Goal: Find specific fact: Find contact information

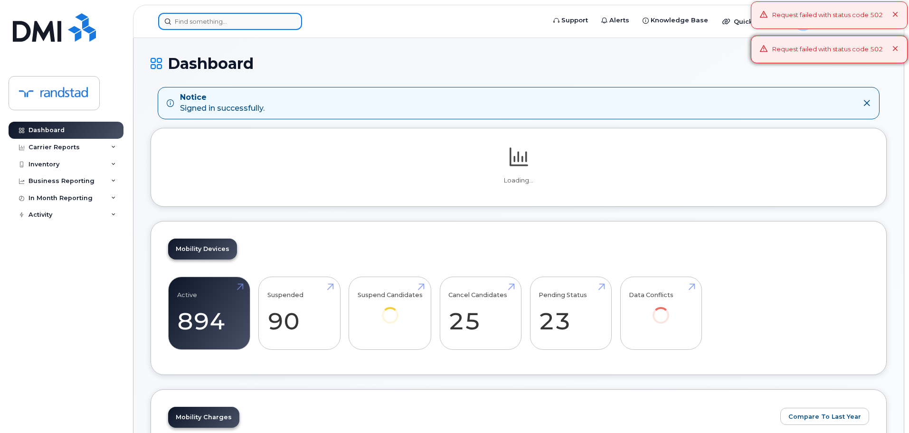
click at [253, 28] on input at bounding box center [230, 21] width 144 height 17
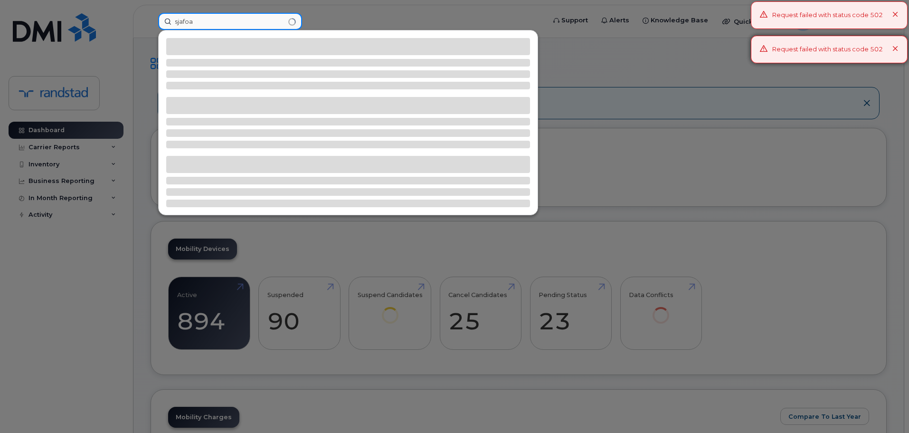
click at [253, 28] on input "sjafoa" at bounding box center [230, 21] width 144 height 17
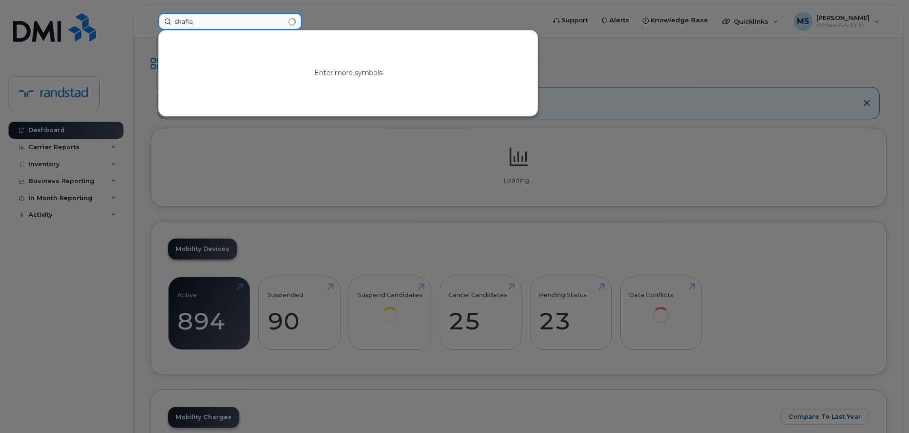
type input "shafia"
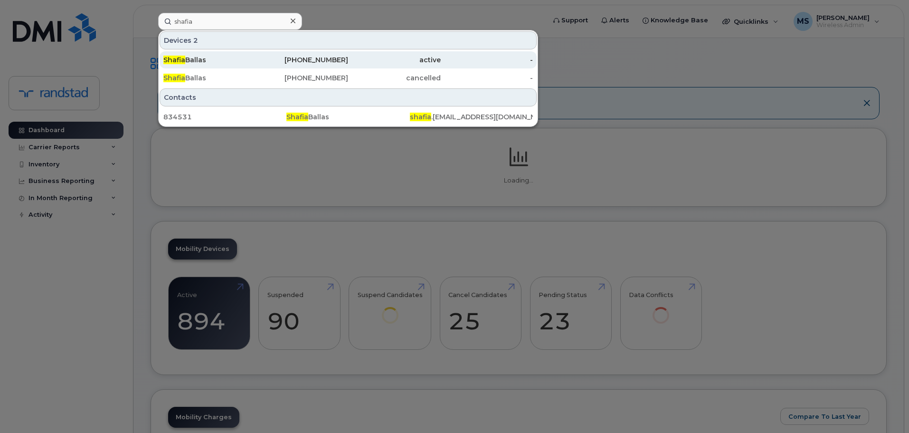
click at [223, 54] on div "Shafia Ballas" at bounding box center [209, 59] width 93 height 17
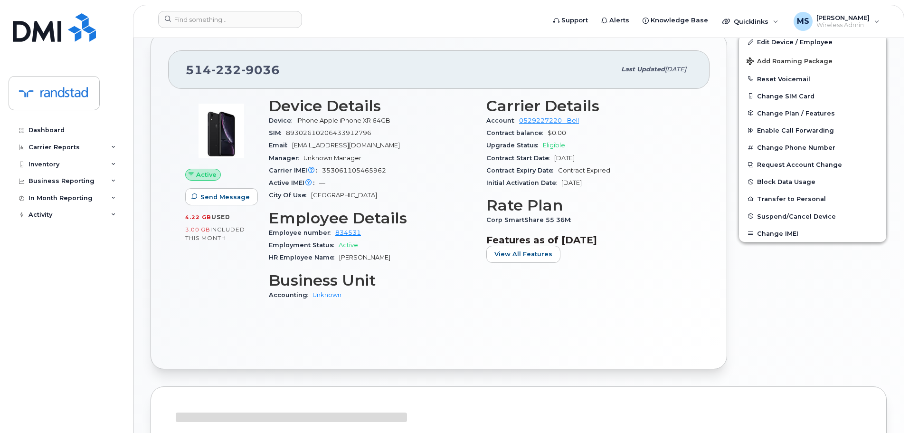
scroll to position [262, 0]
